Goal: Communication & Community: Ask a question

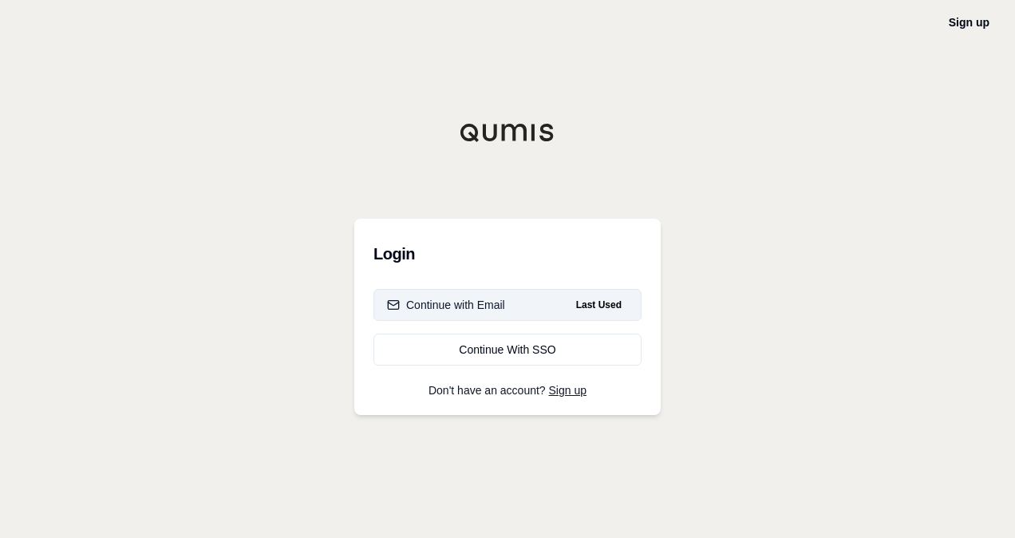
click at [486, 303] on div "Continue with Email" at bounding box center [446, 305] width 118 height 16
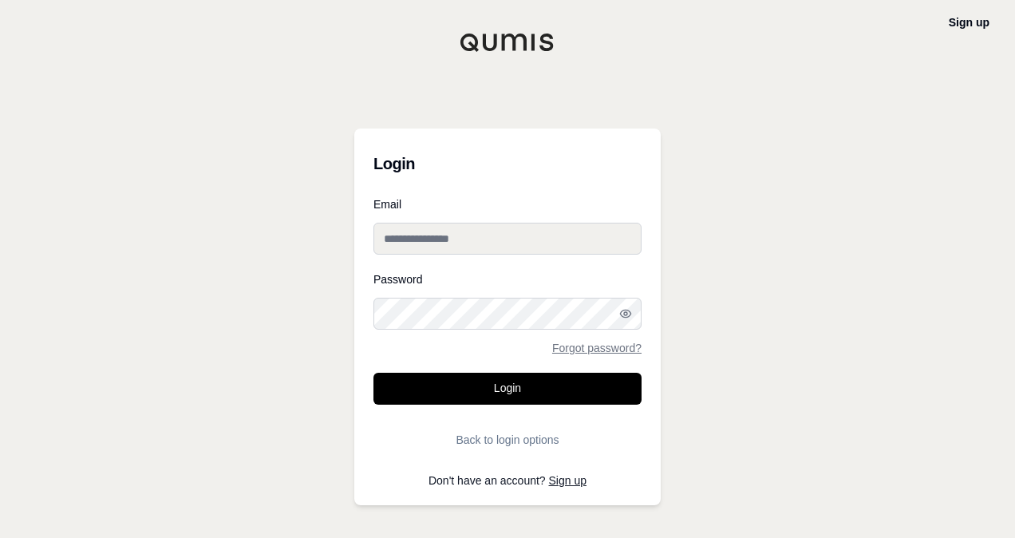
type input "**********"
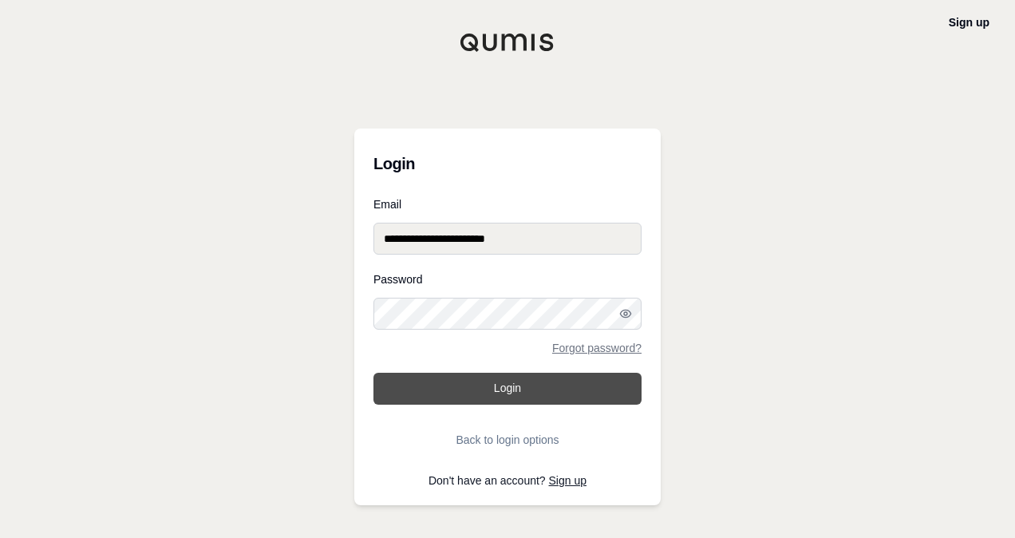
click at [476, 401] on button "Login" at bounding box center [508, 389] width 268 height 32
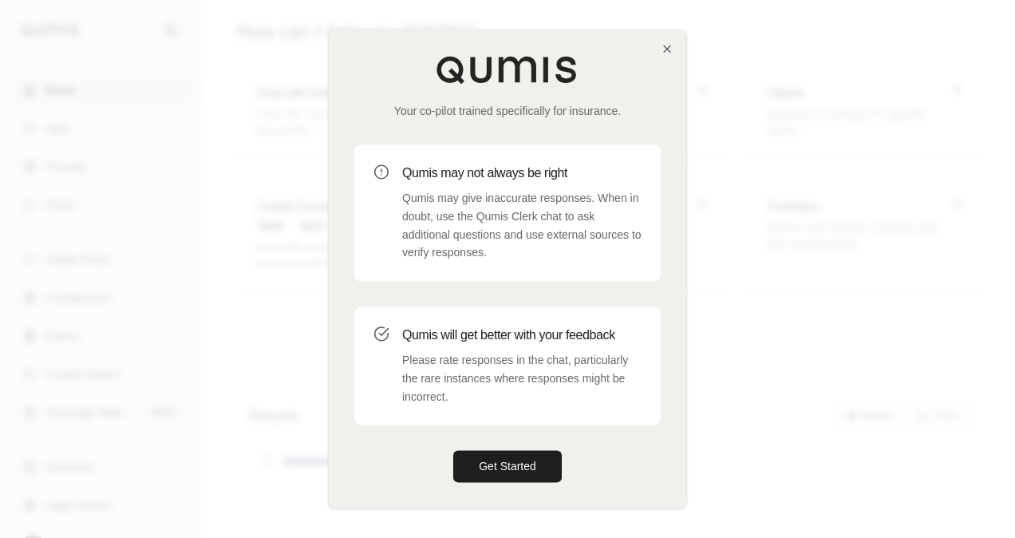
click at [676, 48] on div "Your co-pilot trained specifically for insurance. Qumis may not always be right…" at bounding box center [508, 269] width 358 height 478
click at [659, 53] on div "Your co-pilot trained specifically for insurance. Qumis may not always be right…" at bounding box center [508, 269] width 358 height 478
click at [666, 51] on icon "button" at bounding box center [667, 48] width 13 height 13
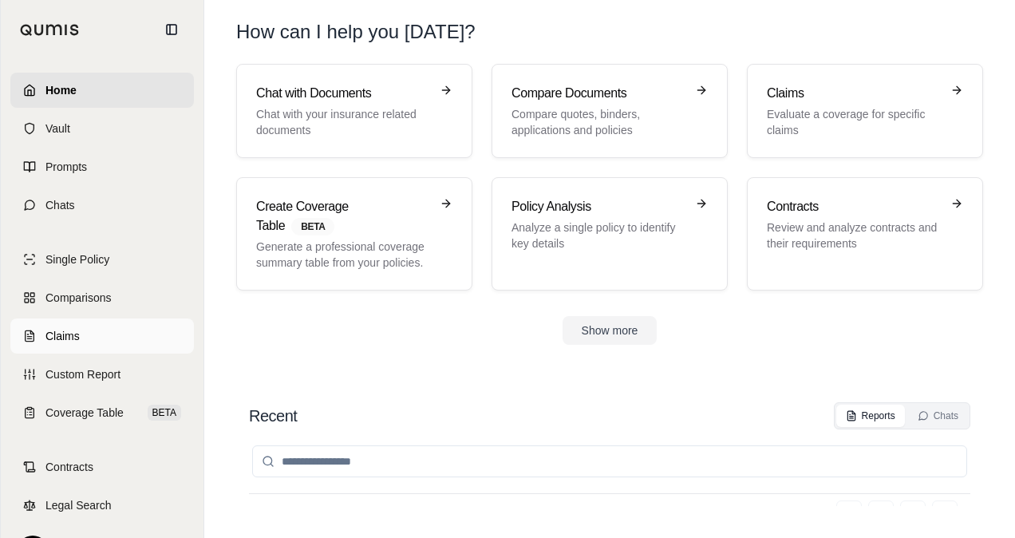
scroll to position [42, 0]
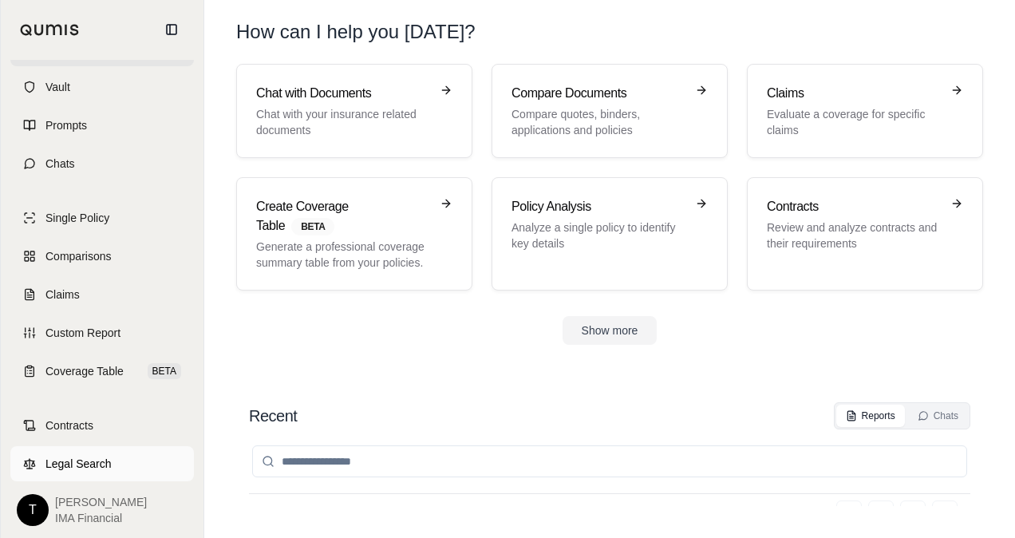
click at [93, 465] on span "Legal Search" at bounding box center [78, 464] width 66 height 16
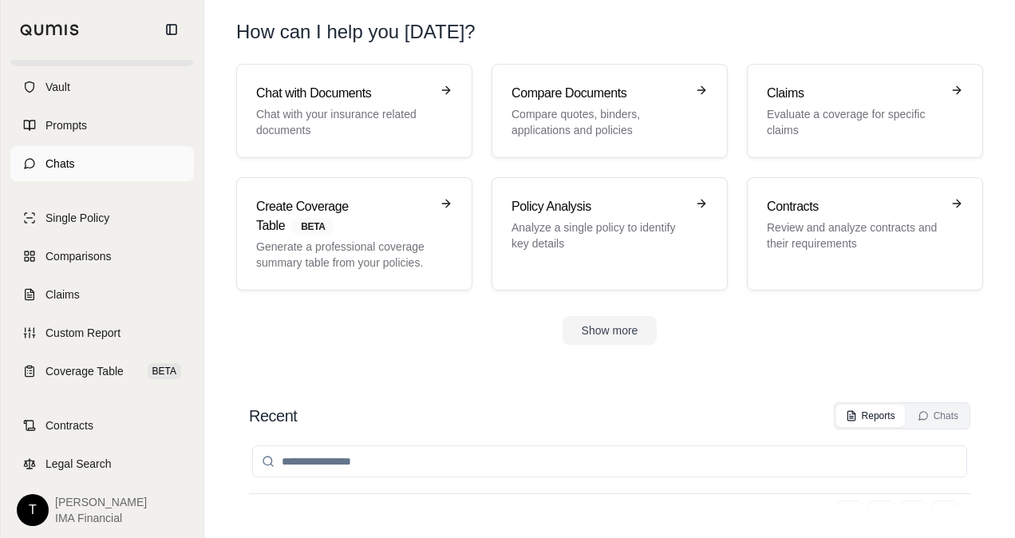
click at [45, 163] on span "Chats" at bounding box center [60, 164] width 30 height 16
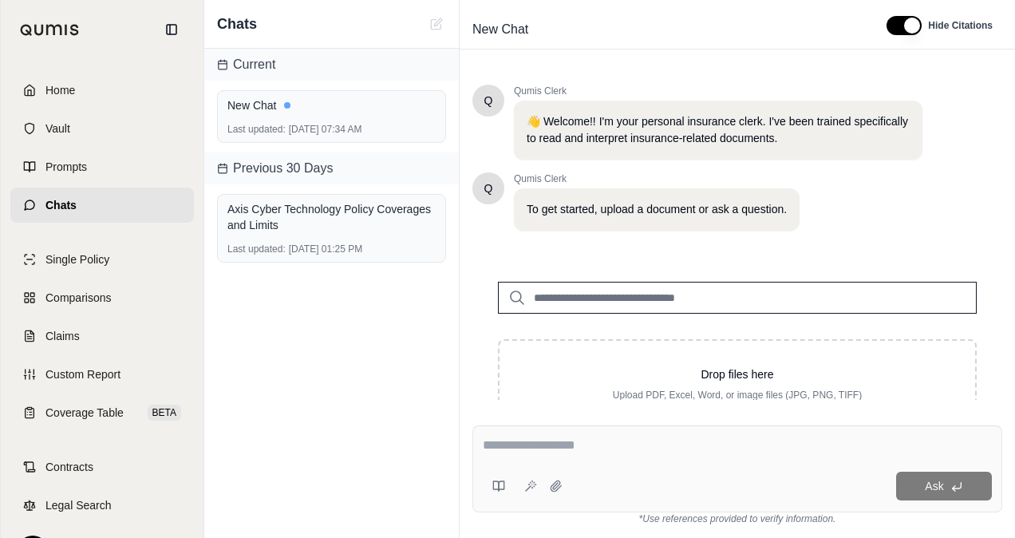
click at [627, 447] on textarea at bounding box center [737, 445] width 509 height 19
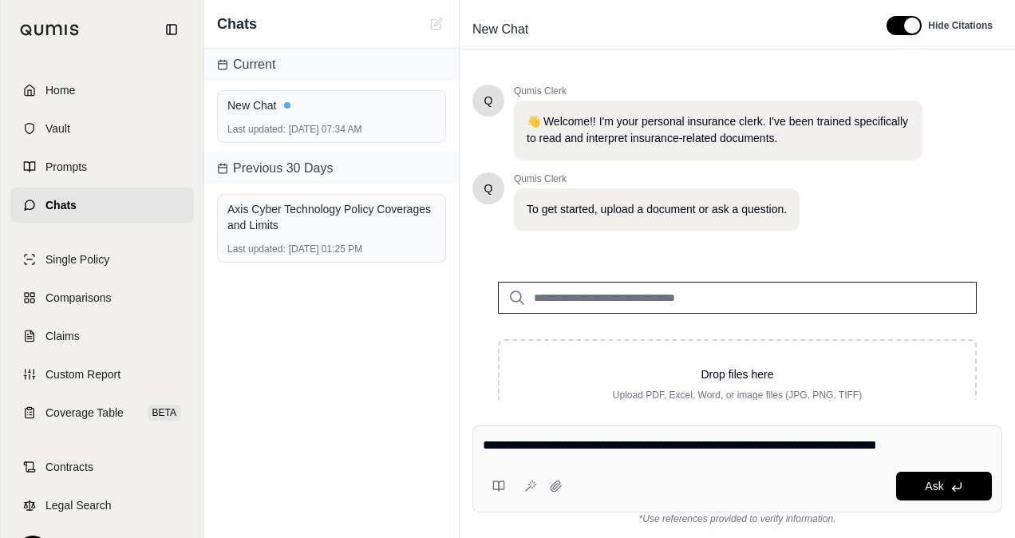
type textarea "**********"
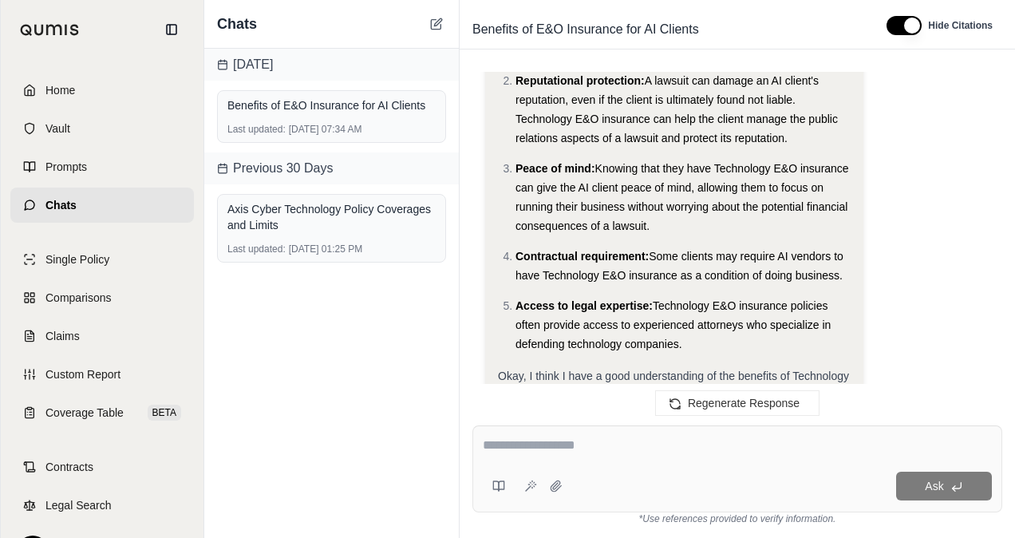
scroll to position [980, 0]
